Goal: Navigation & Orientation: Find specific page/section

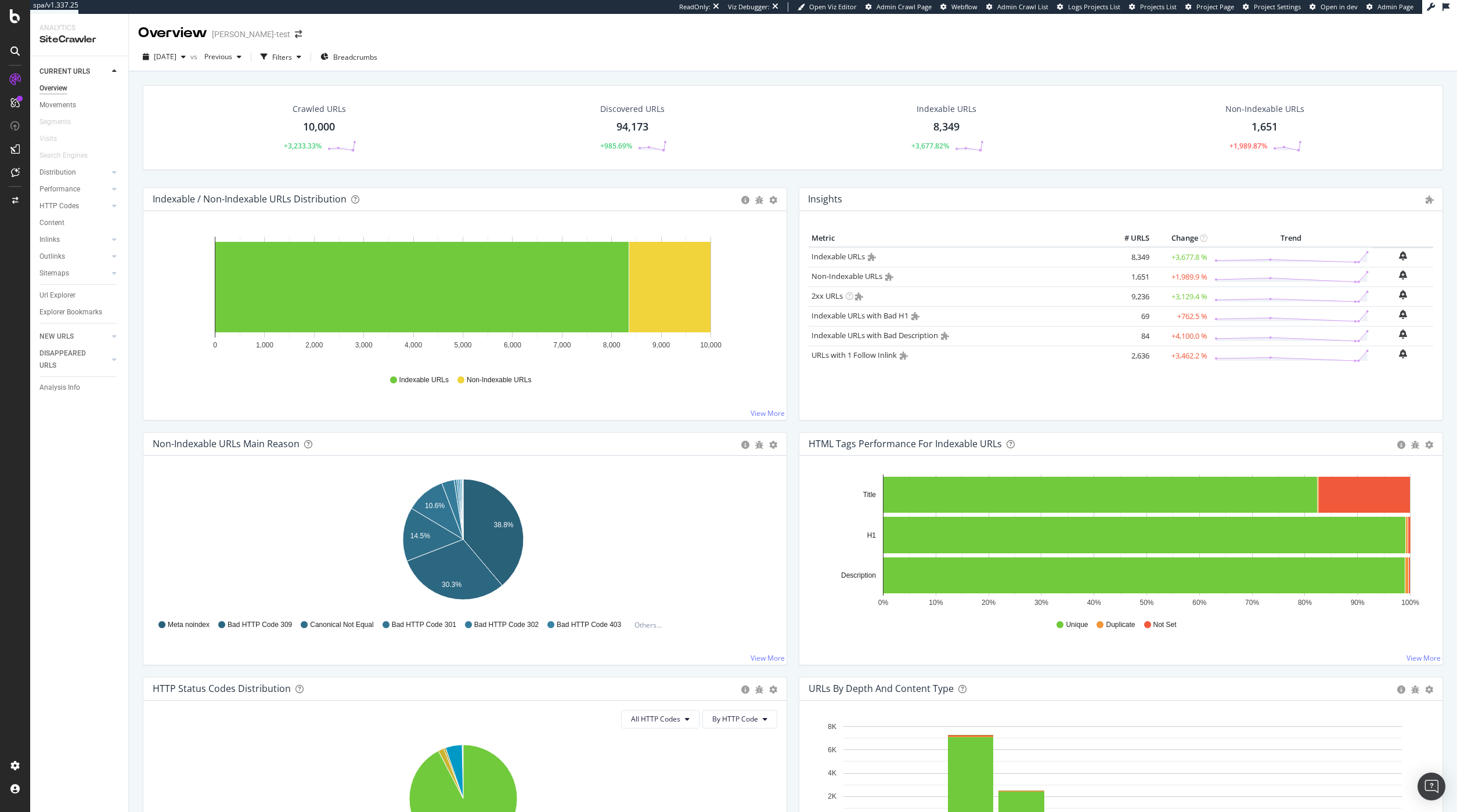
click at [1206, 3] on span "Project Page" at bounding box center [1215, 6] width 37 height 9
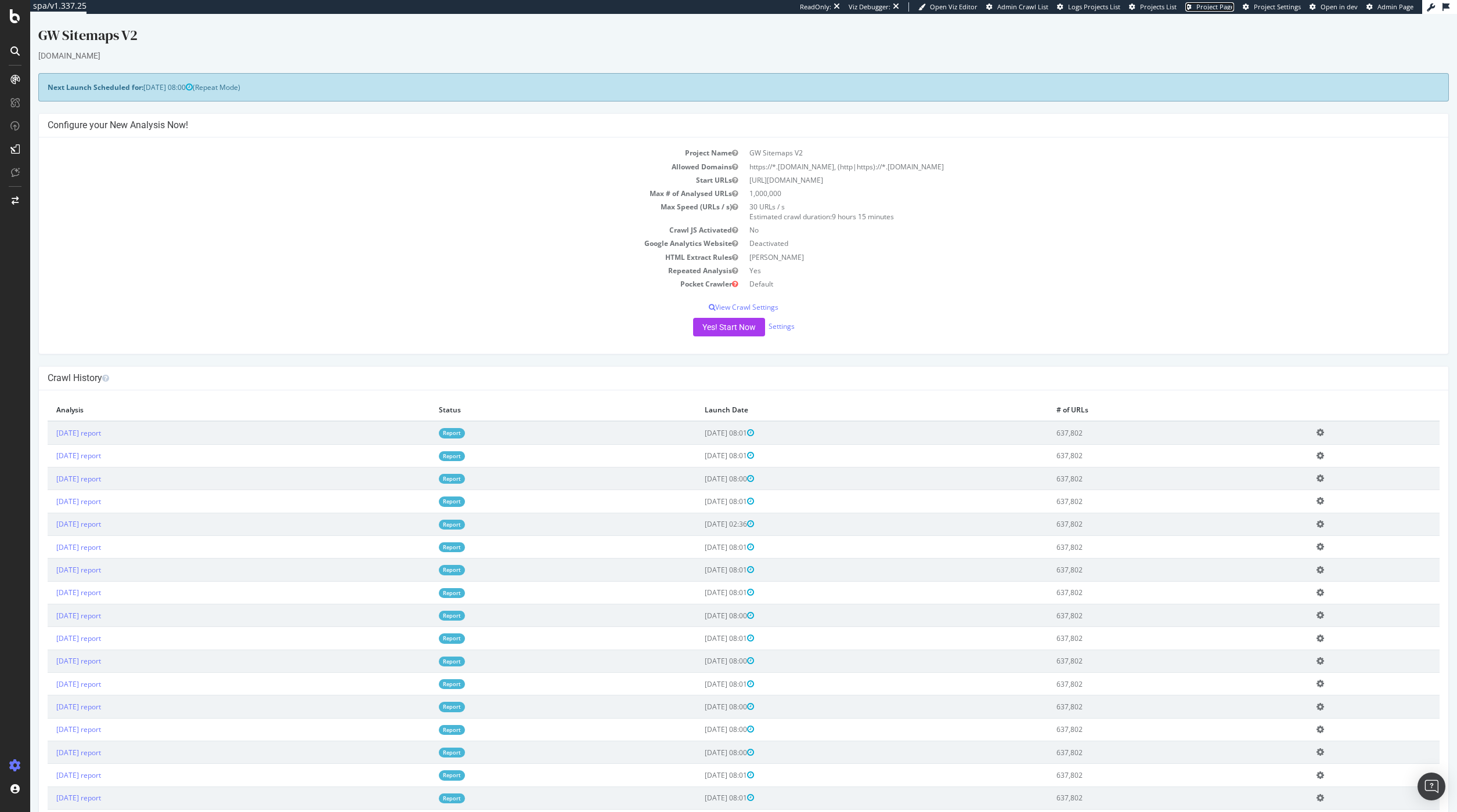
click at [1200, 9] on span "Project Page" at bounding box center [1215, 6] width 37 height 9
